Goal: Information Seeking & Learning: Check status

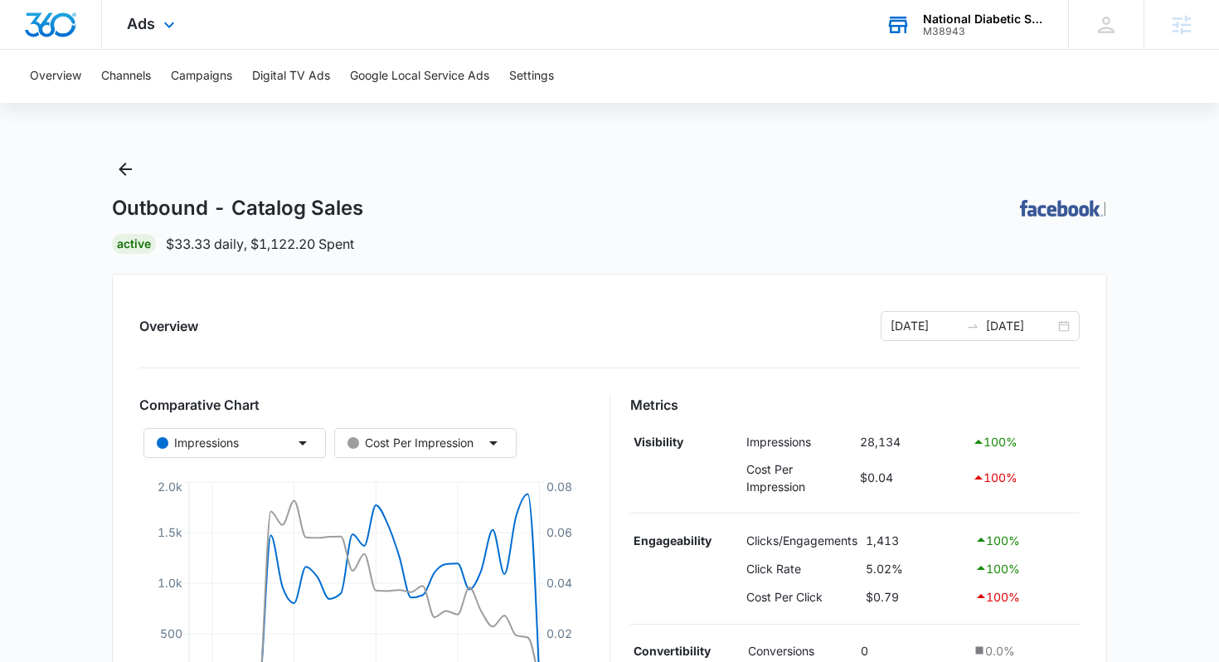
click at [920, 41] on div "National Diabetic Supply M38943 Your Accounts View All" at bounding box center [964, 24] width 207 height 49
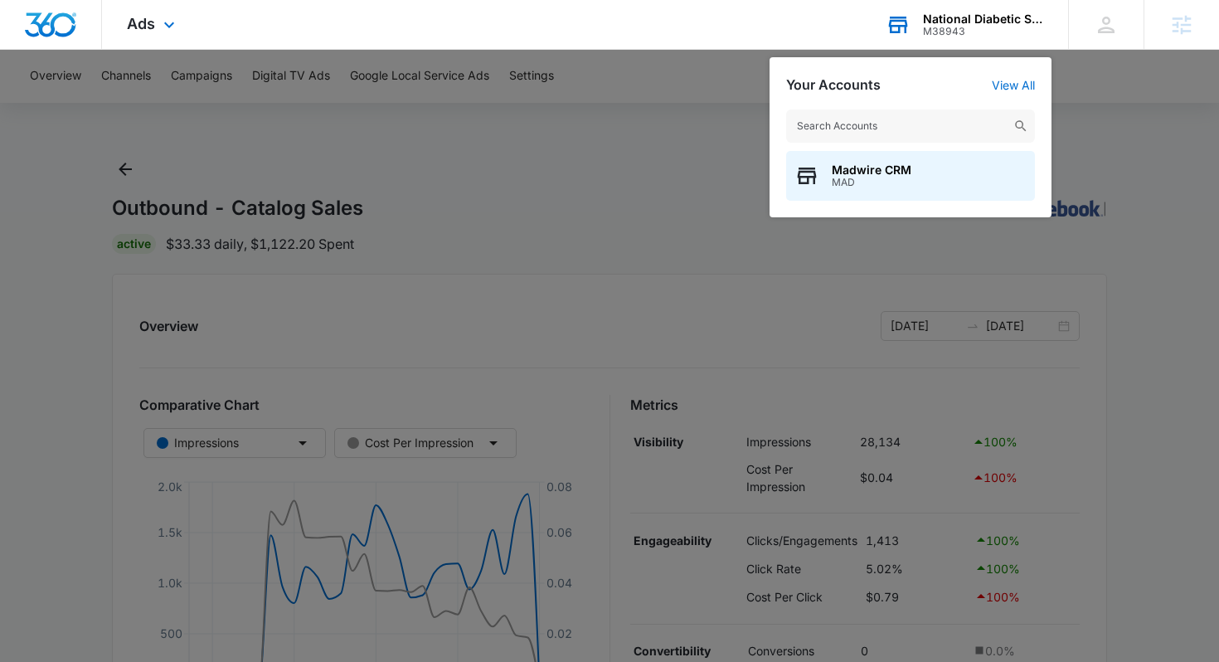
click at [867, 121] on input "text" at bounding box center [910, 125] width 249 height 33
type input "carbon reca"
click at [890, 178] on span "M320448" at bounding box center [897, 183] width 132 height 12
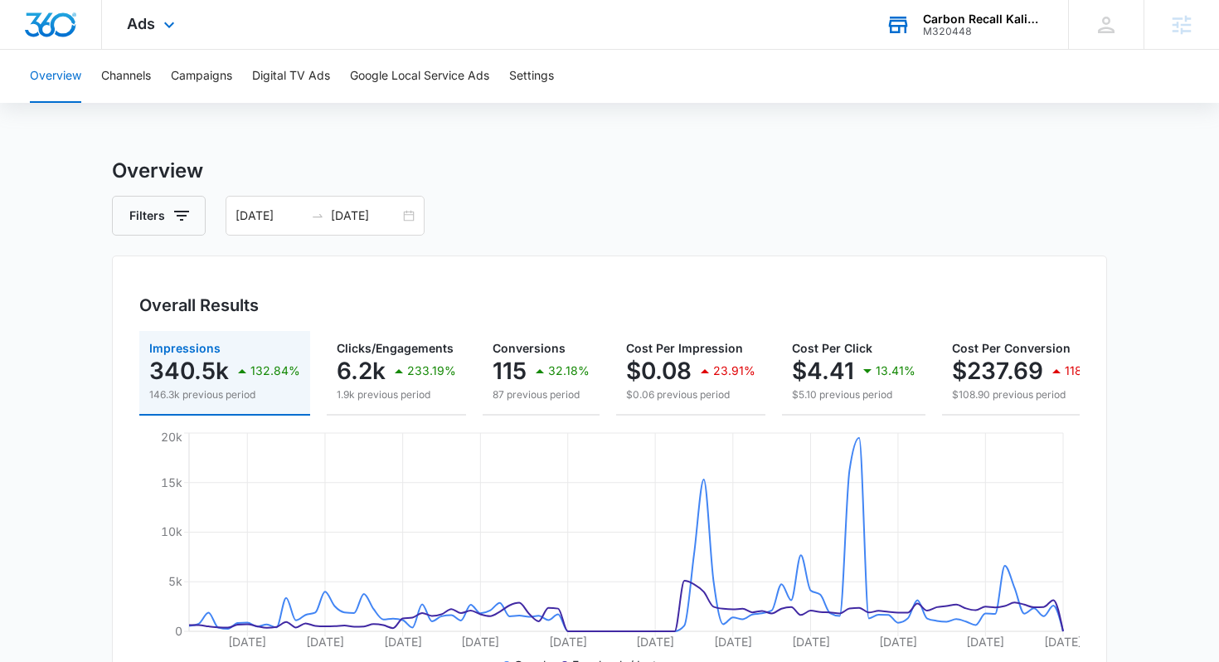
click at [163, 47] on div "Ads Apps Reputation Forms CRM Email Social Payments POS Content Ads Intelligenc…" at bounding box center [153, 24] width 102 height 49
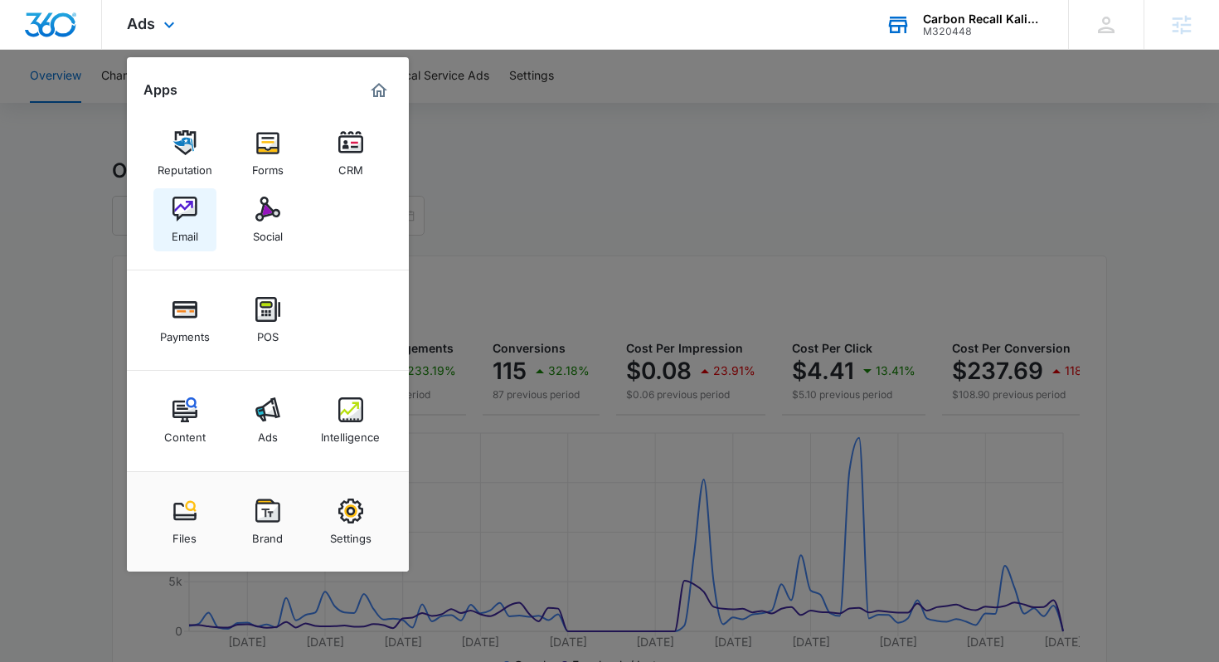
click at [187, 218] on img at bounding box center [184, 208] width 25 height 25
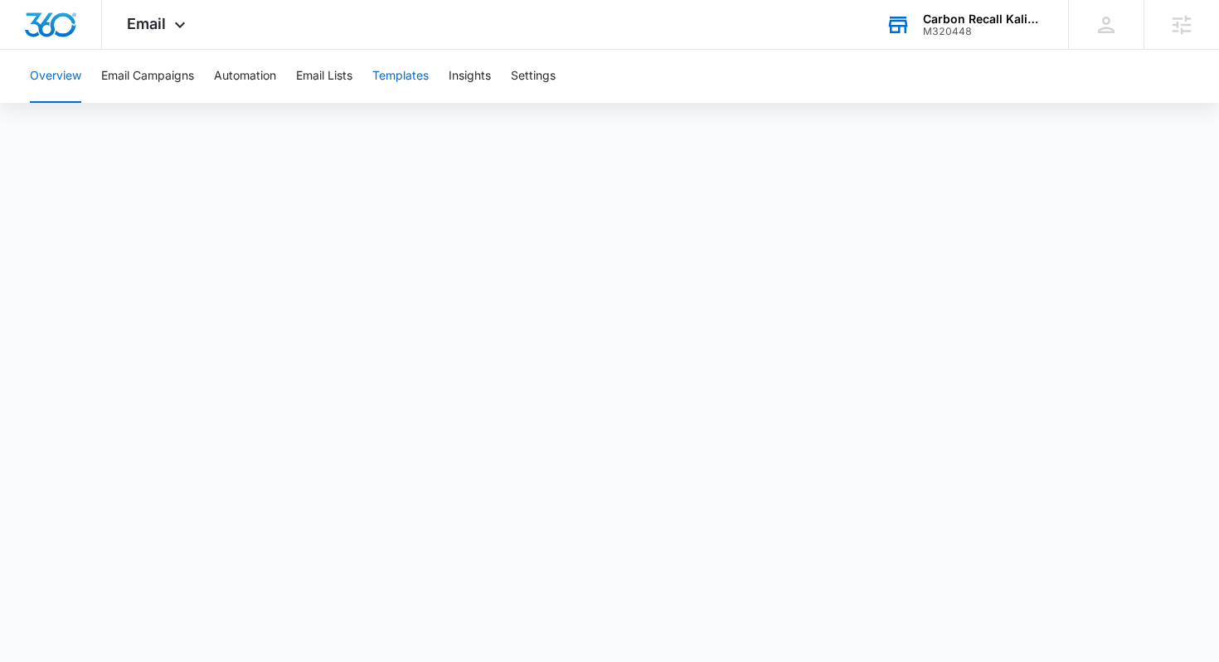
click at [419, 66] on button "Templates" at bounding box center [400, 76] width 56 height 53
click at [191, 30] on div "Email Apps Reputation Forms CRM Email Social Payments POS Content Ads Intellige…" at bounding box center [158, 24] width 113 height 49
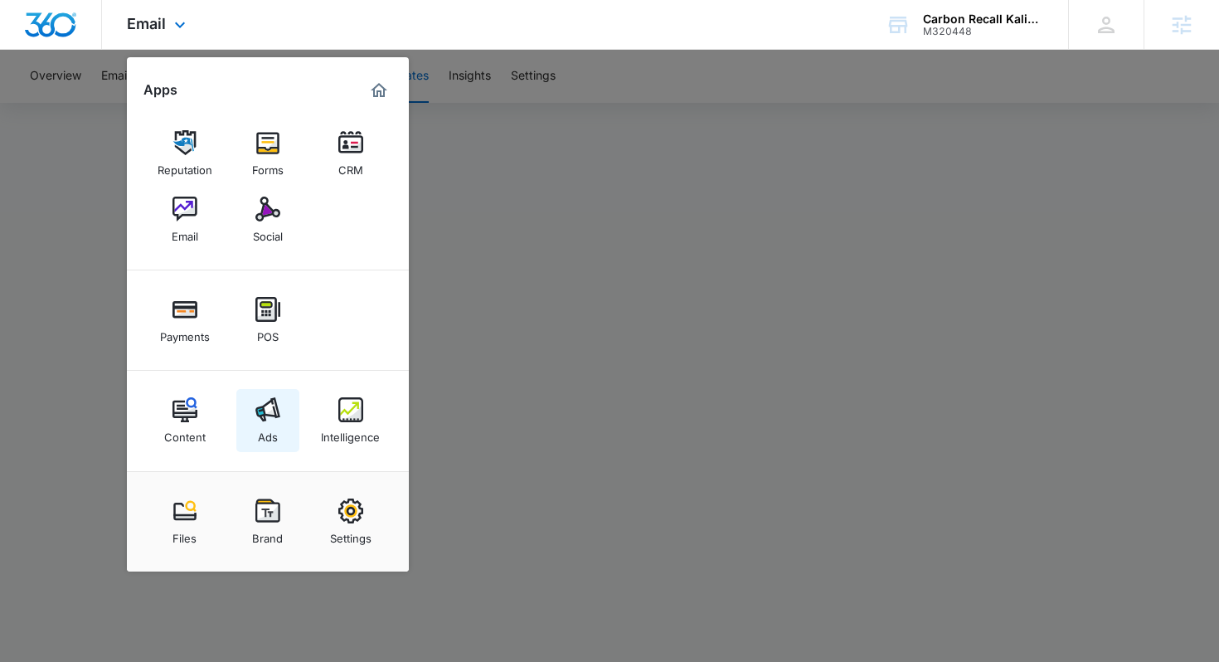
click at [279, 427] on link "Ads" at bounding box center [267, 420] width 63 height 63
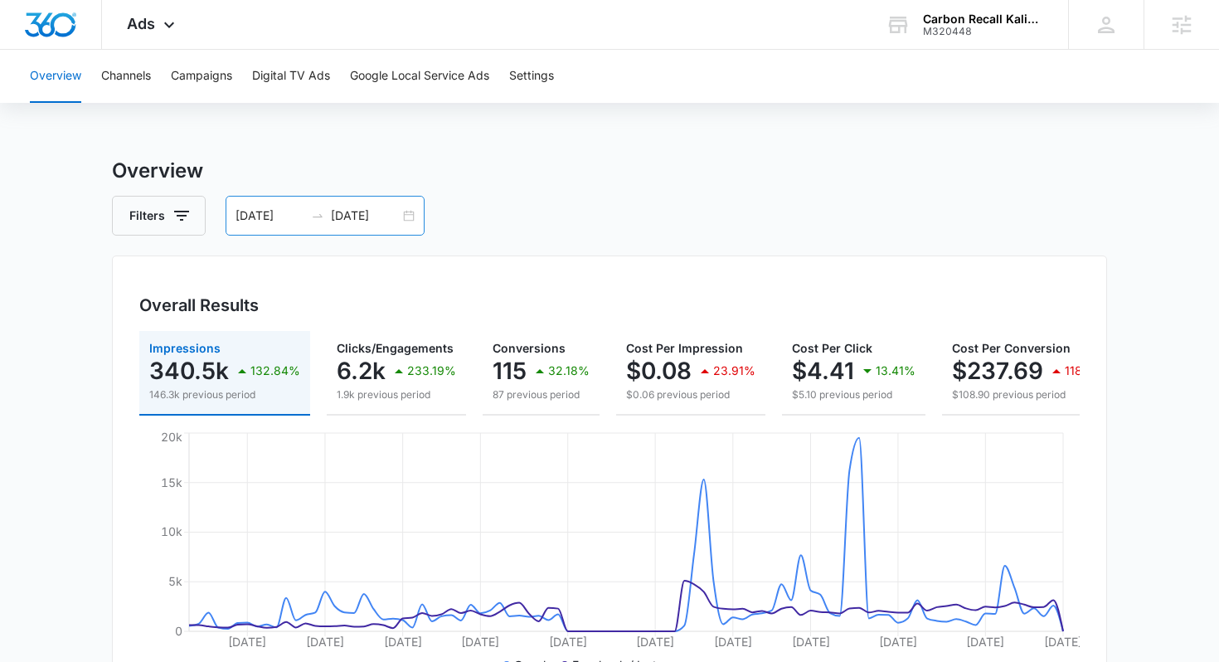
click at [288, 211] on input "[DATE]" at bounding box center [269, 215] width 69 height 18
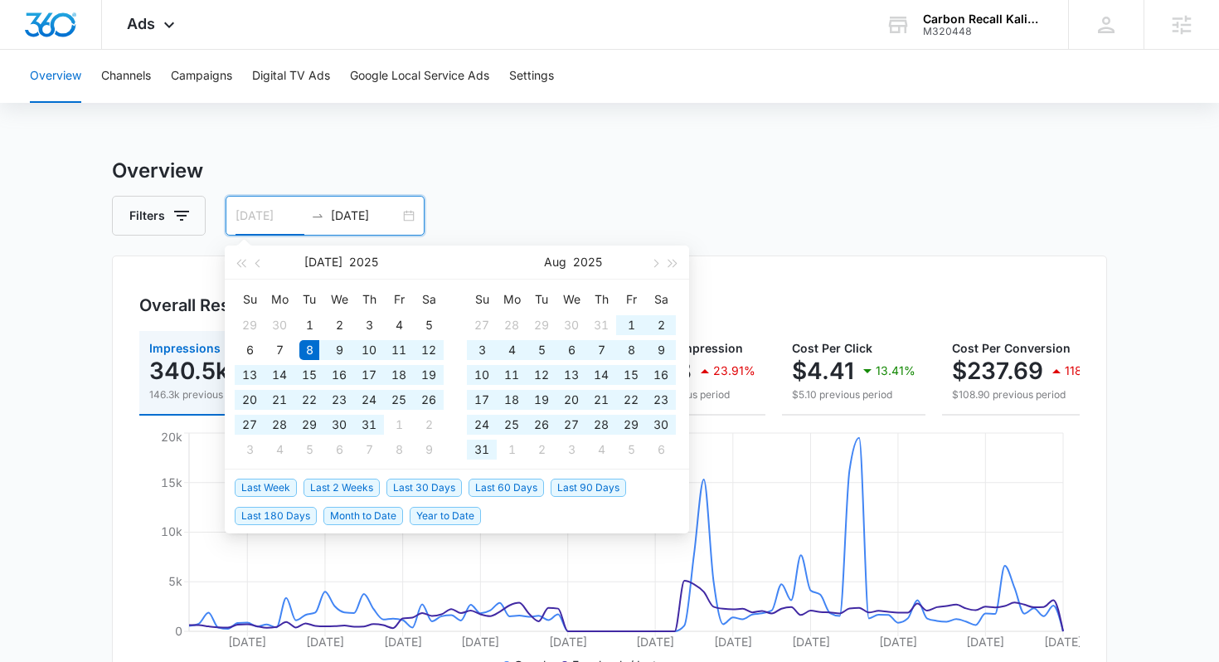
type input "[DATE]"
click at [569, 487] on span "Last 90 Days" at bounding box center [587, 487] width 75 height 18
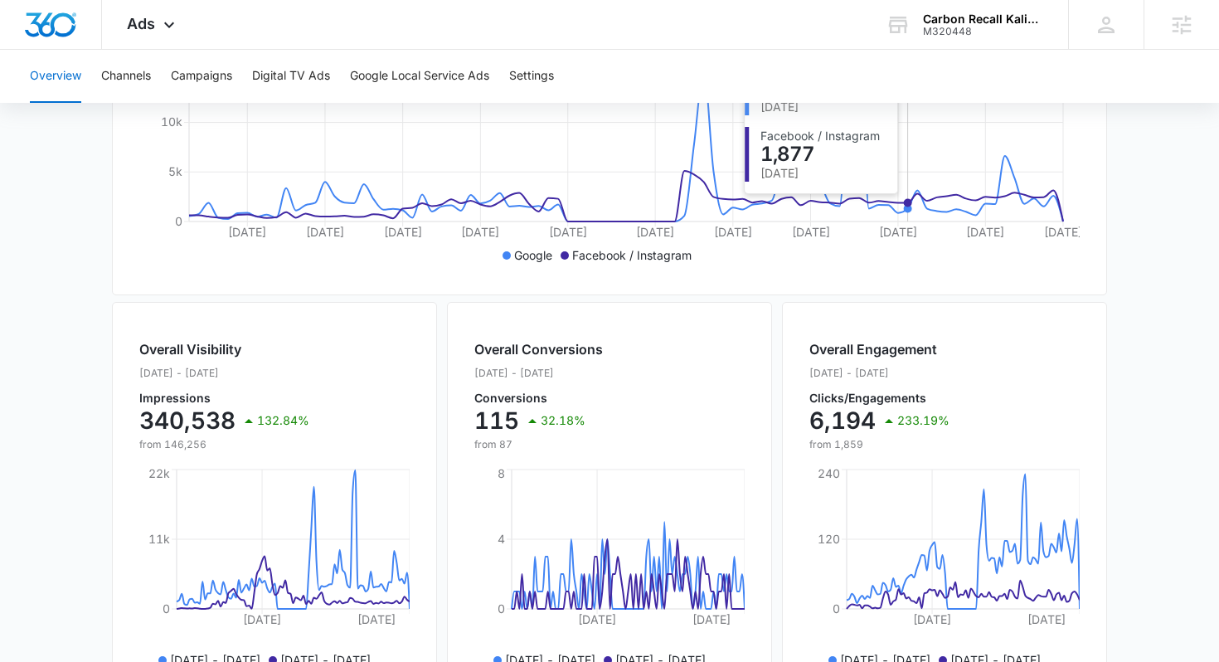
scroll to position [411, 0]
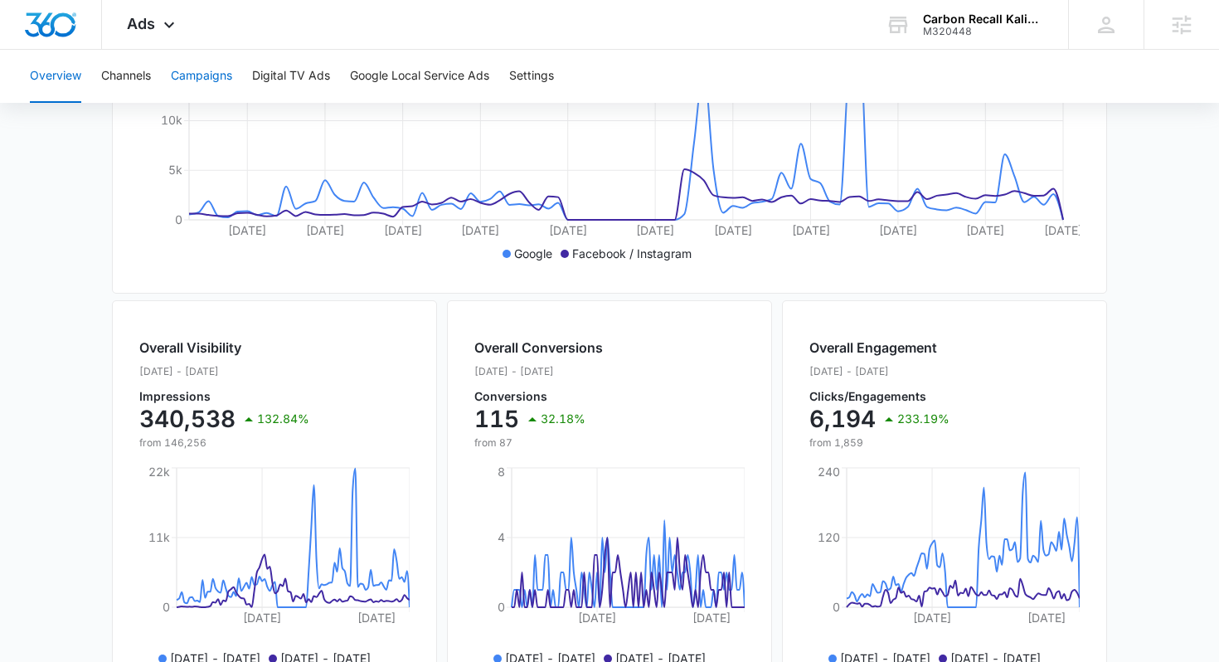
click at [190, 87] on button "Campaigns" at bounding box center [201, 76] width 61 height 53
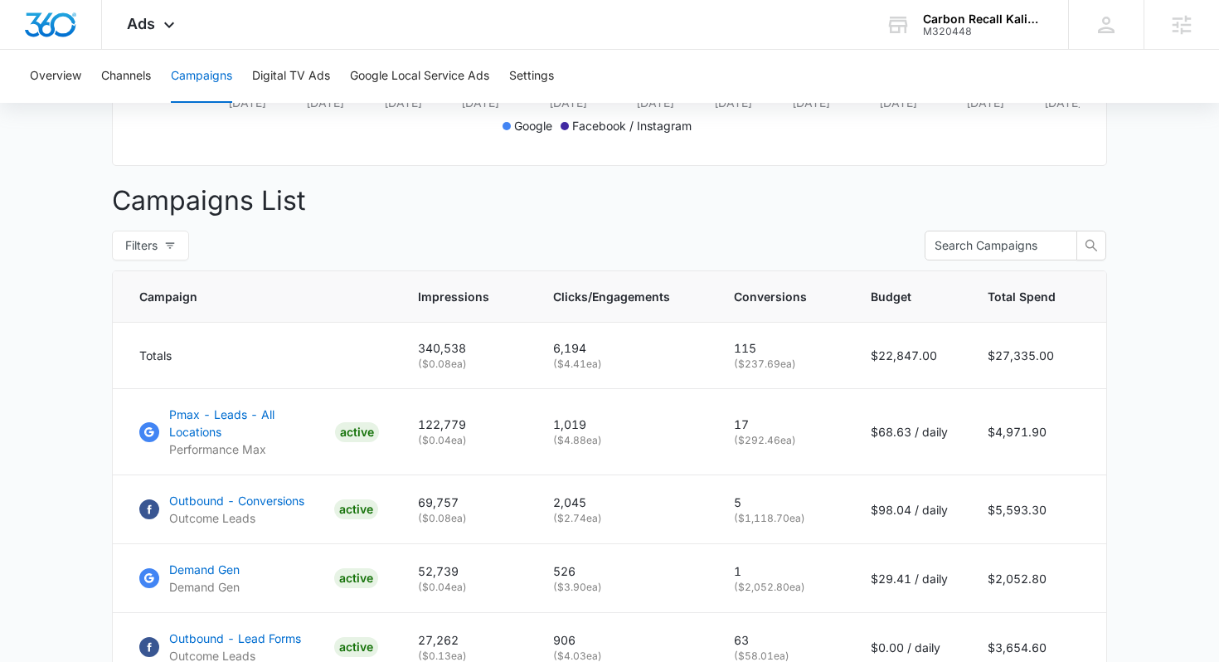
scroll to position [577, 0]
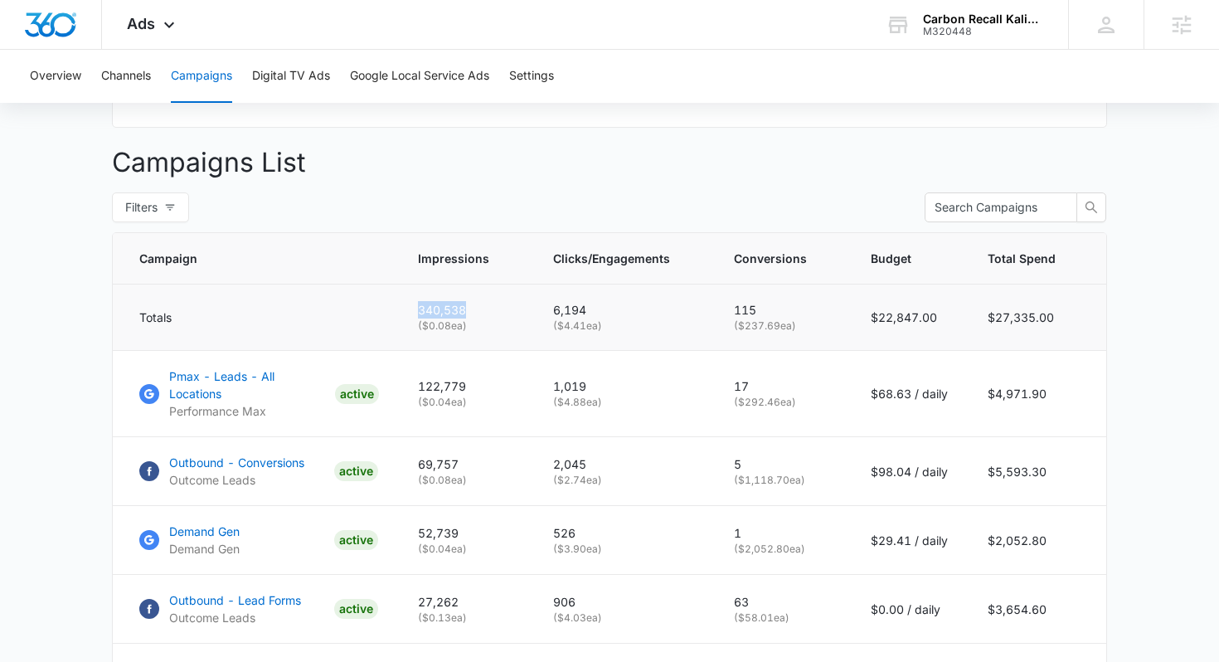
drag, startPoint x: 426, startPoint y: 308, endPoint x: 480, endPoint y: 308, distance: 53.9
click at [480, 308] on p "340,538" at bounding box center [465, 309] width 95 height 17
copy p "340,538"
drag, startPoint x: 555, startPoint y: 308, endPoint x: 594, endPoint y: 310, distance: 38.2
click at [594, 310] on td "6,194 ( $4.41 ea)" at bounding box center [623, 317] width 181 height 66
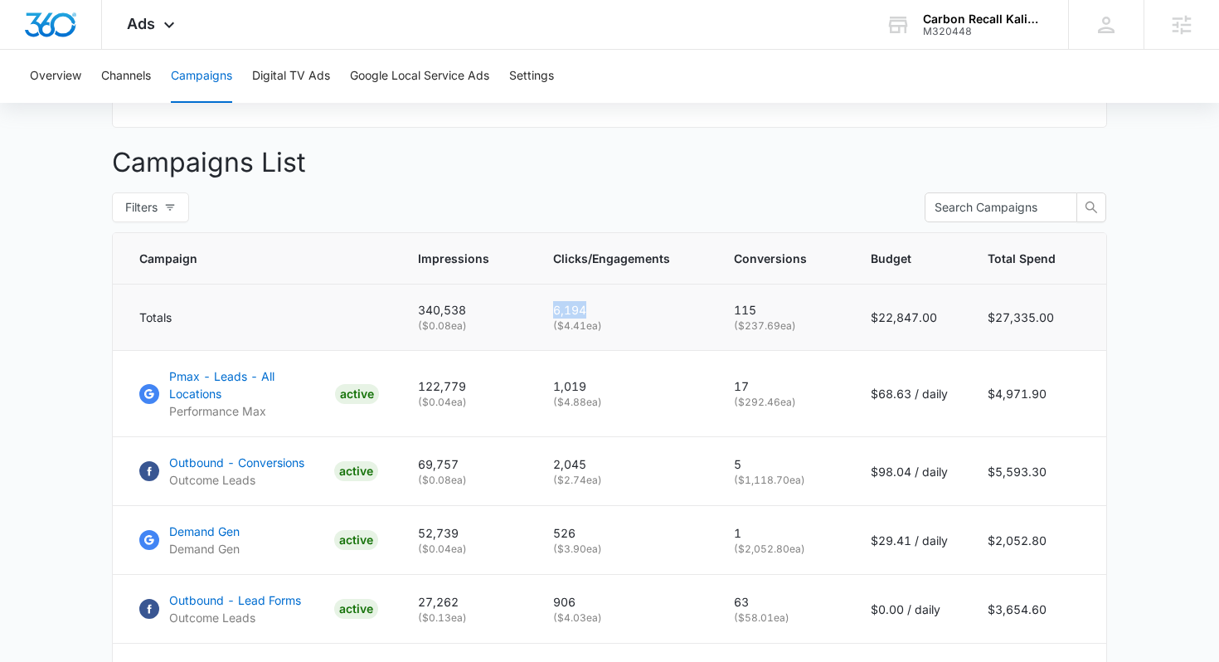
copy p "6,194"
drag, startPoint x: 737, startPoint y: 304, endPoint x: 761, endPoint y: 306, distance: 24.1
click at [761, 306] on p "115" at bounding box center [782, 309] width 97 height 17
copy p "115"
click at [885, 156] on p "Campaigns List" at bounding box center [609, 163] width 995 height 40
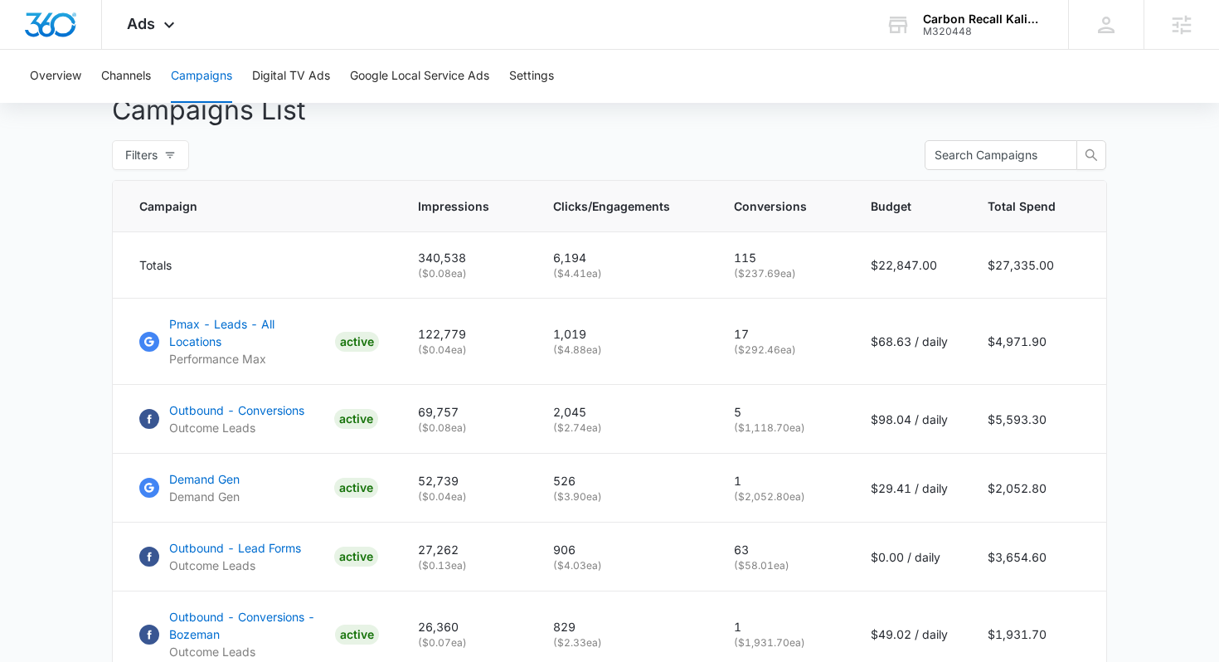
scroll to position [623, 0]
